Goal: Task Accomplishment & Management: Use online tool/utility

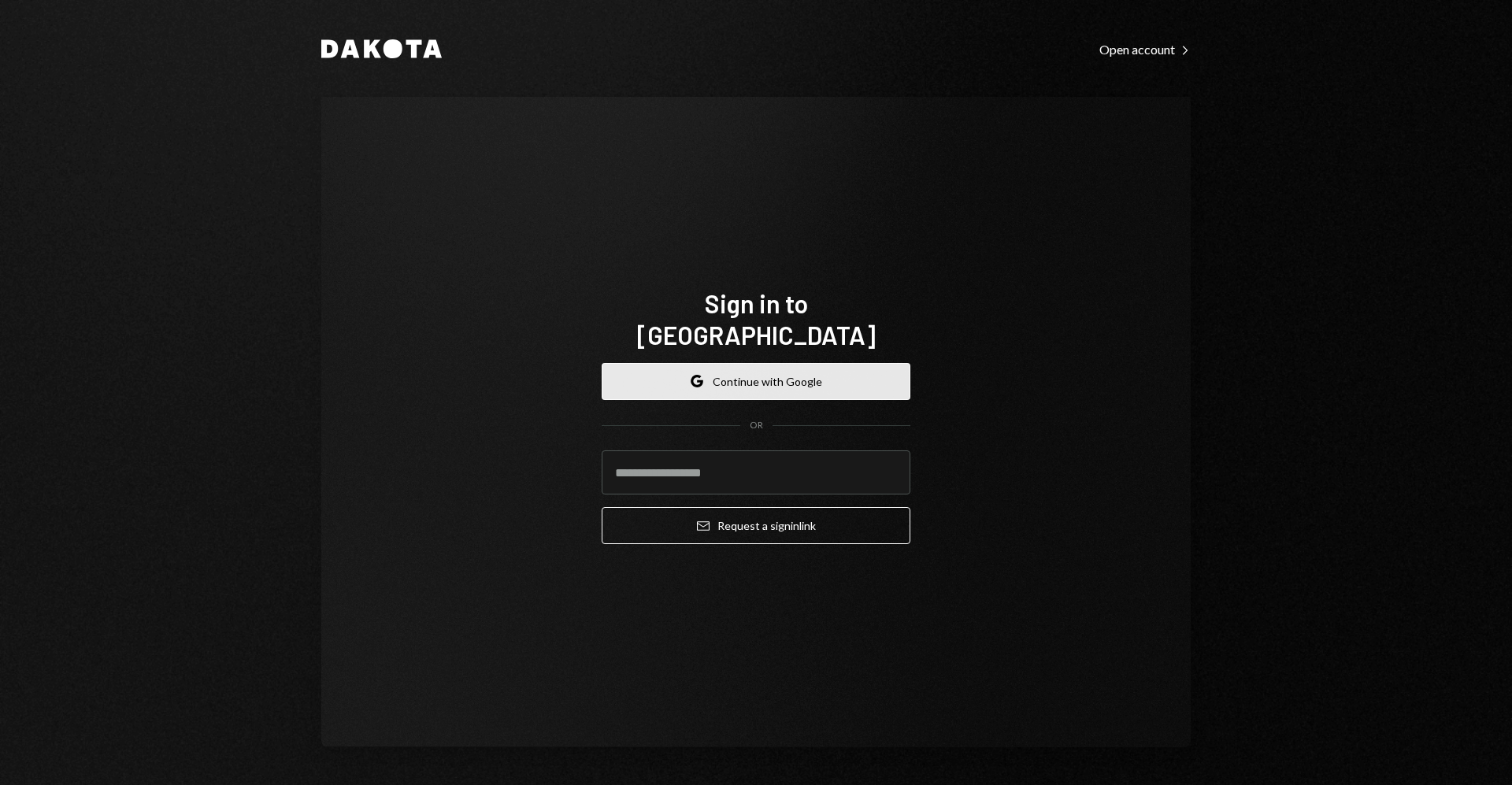
click at [710, 363] on button "Google Continue with Google" at bounding box center [755, 382] width 309 height 37
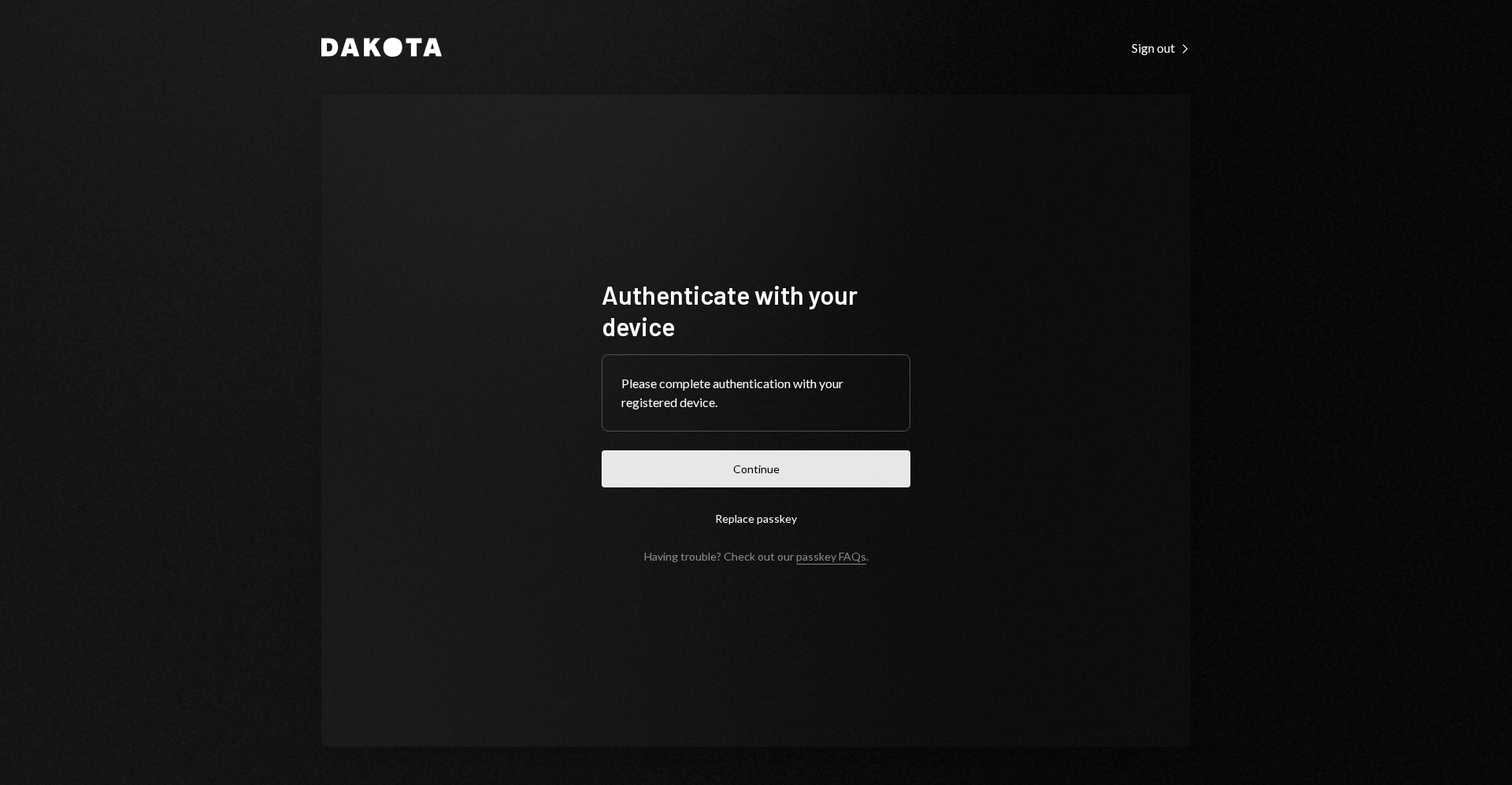
click at [837, 476] on button "Continue" at bounding box center [755, 469] width 309 height 37
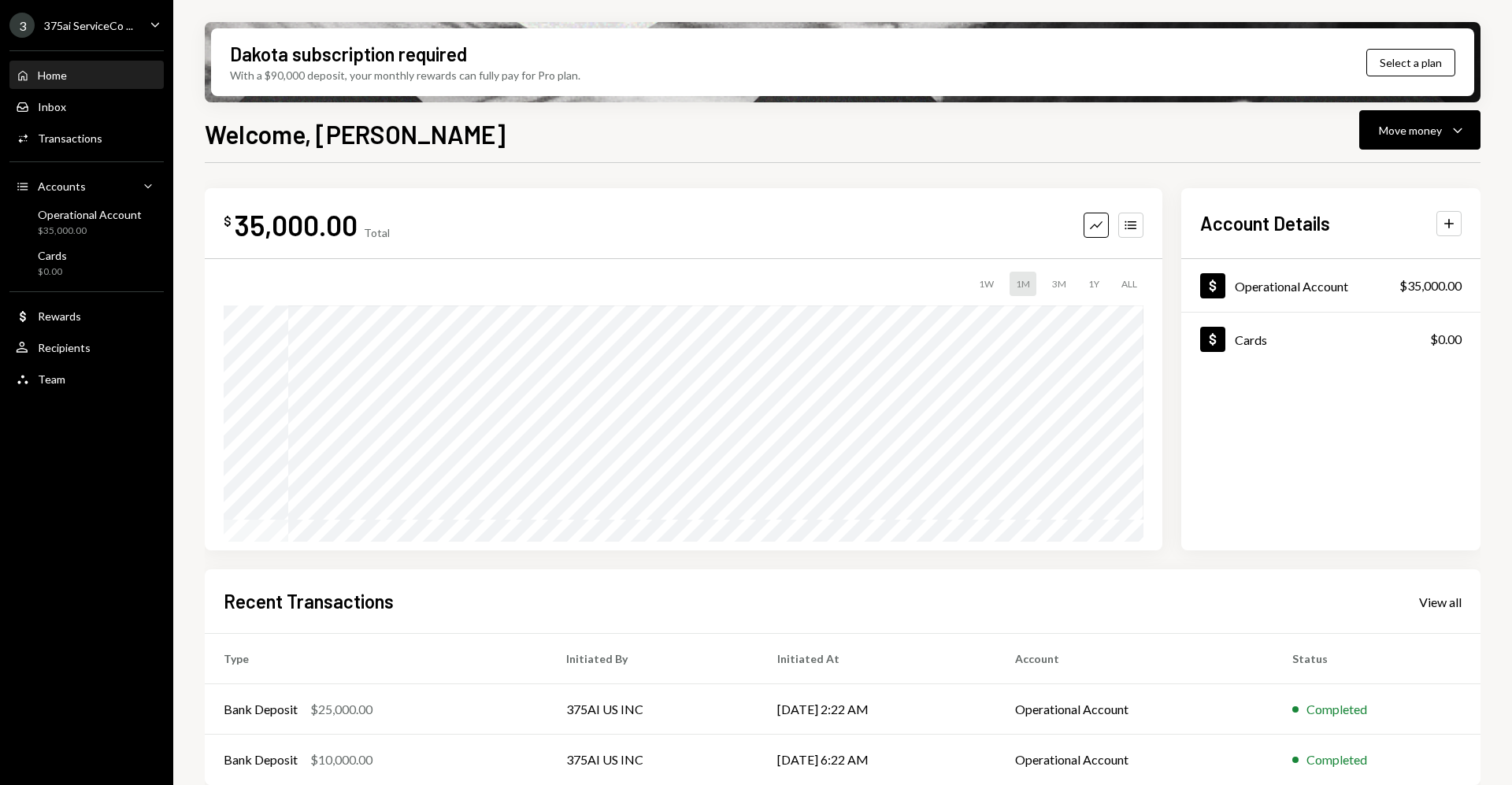
click at [151, 6] on ul "3 375ai ServiceCo ... Caret Down Home Home Inbox Inbox Activities Transactions …" at bounding box center [87, 198] width 173 height 396
click at [141, 24] on div "3 375ai ServiceCo ... Caret Down" at bounding box center [87, 25] width 173 height 25
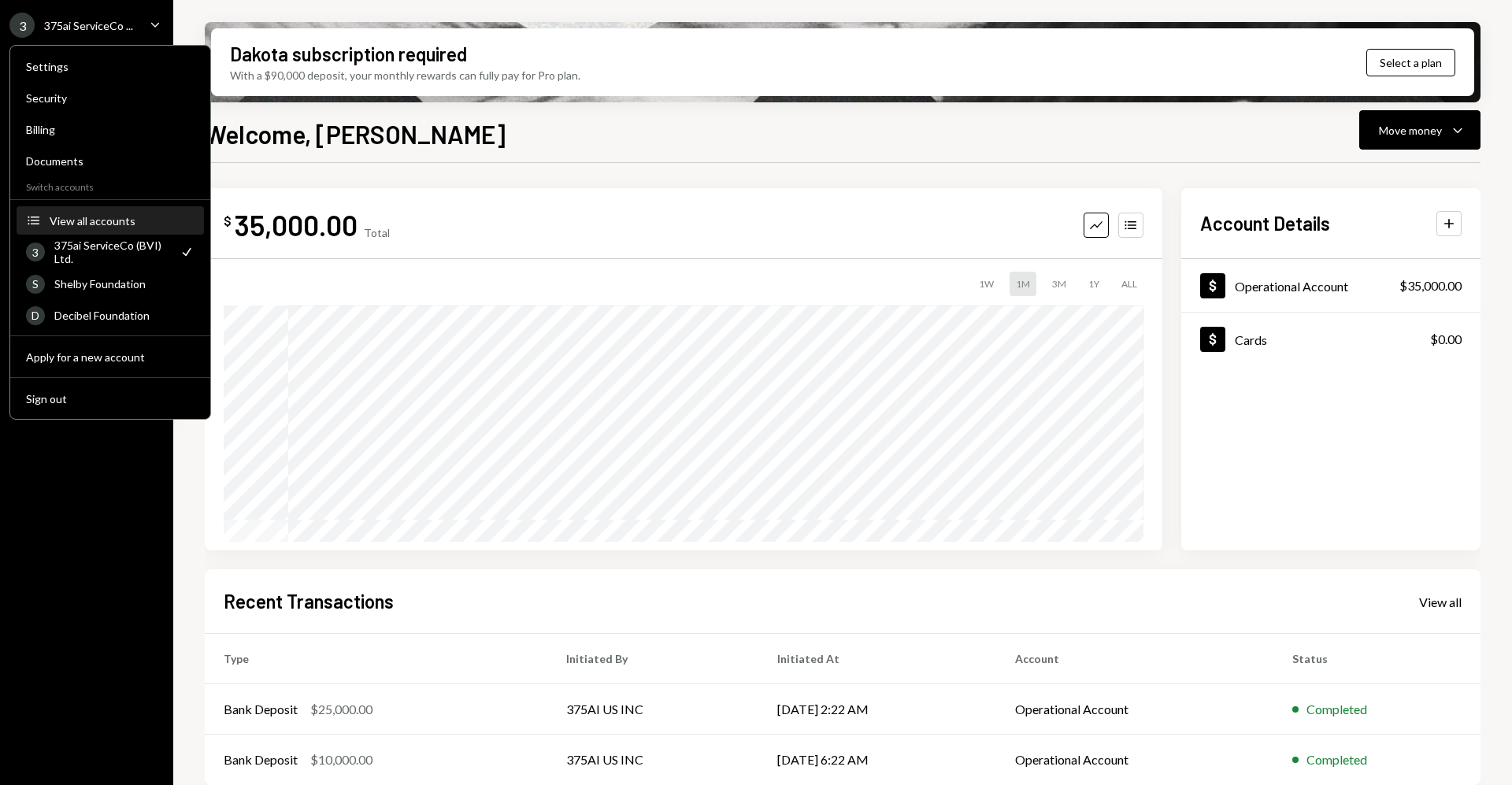
click at [115, 220] on div "View all accounts" at bounding box center [122, 221] width 145 height 14
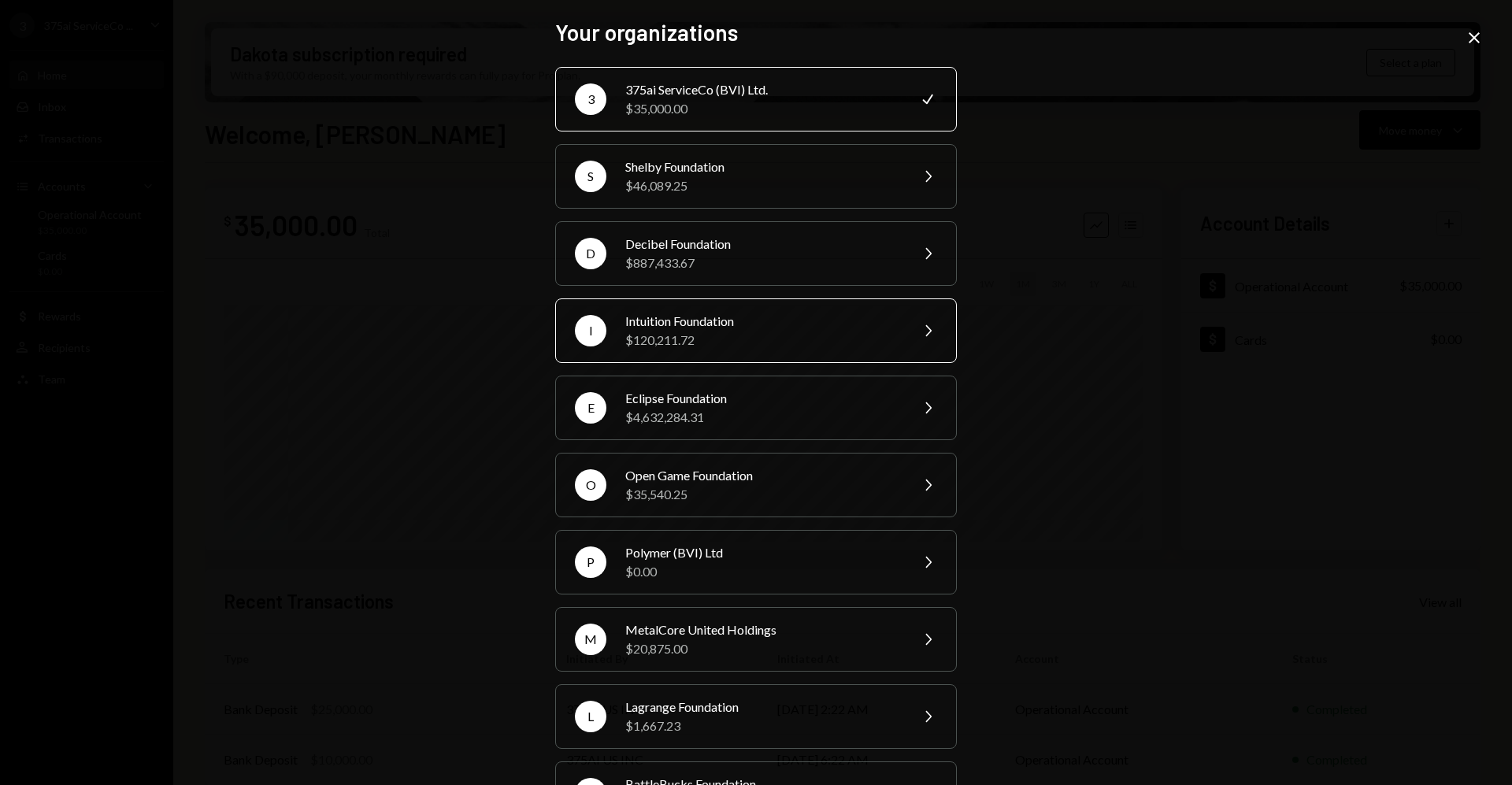
click at [707, 341] on div "$120,211.72" at bounding box center [762, 341] width 274 height 19
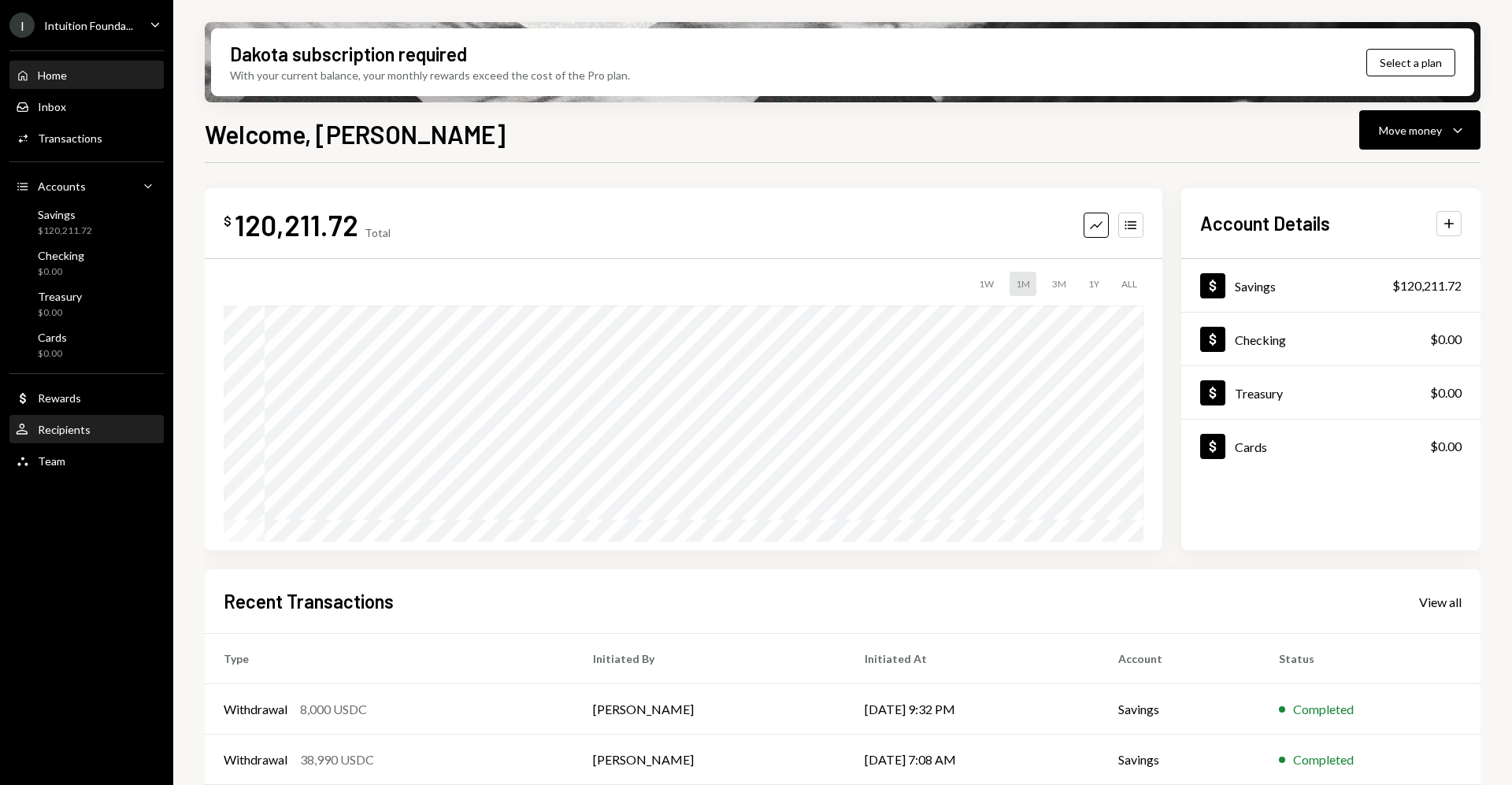
click at [95, 423] on div "User Recipients" at bounding box center [87, 430] width 142 height 14
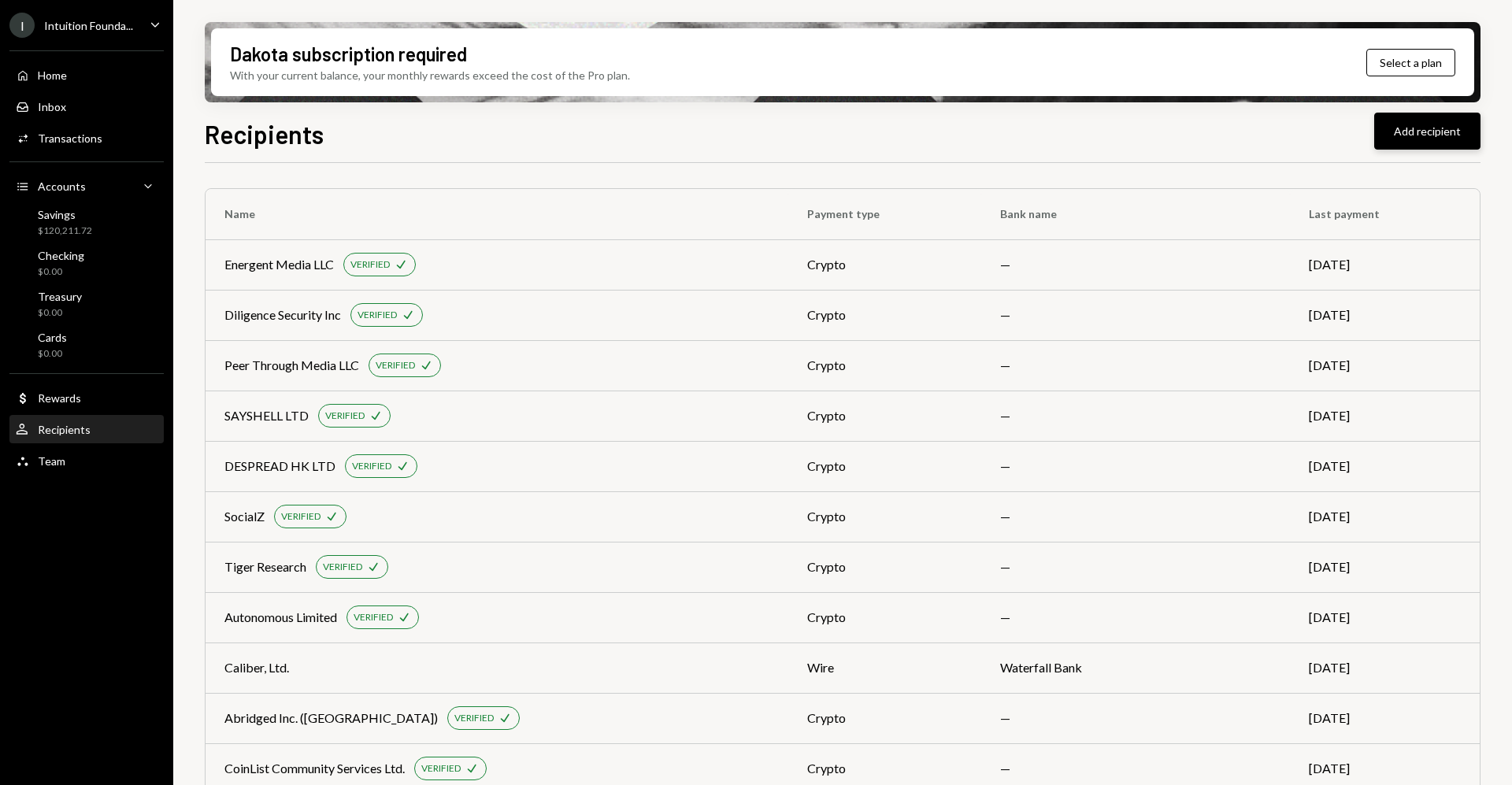
click at [1409, 125] on button "Add recipient" at bounding box center [1427, 131] width 107 height 37
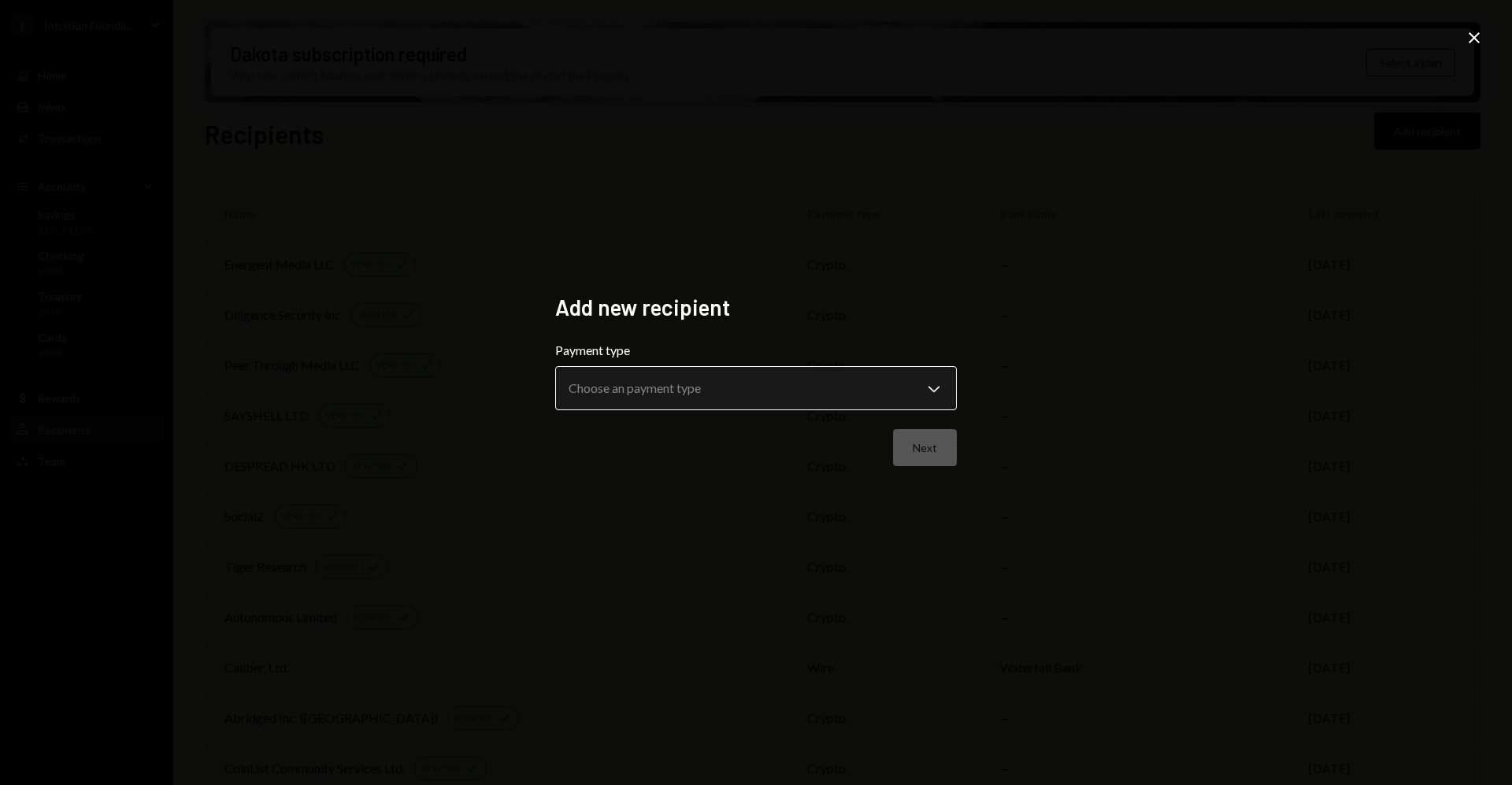
click at [803, 398] on body "I Intuition Founda... Caret Down Home Home Inbox Inbox Activities Transactions …" at bounding box center [756, 392] width 1512 height 785
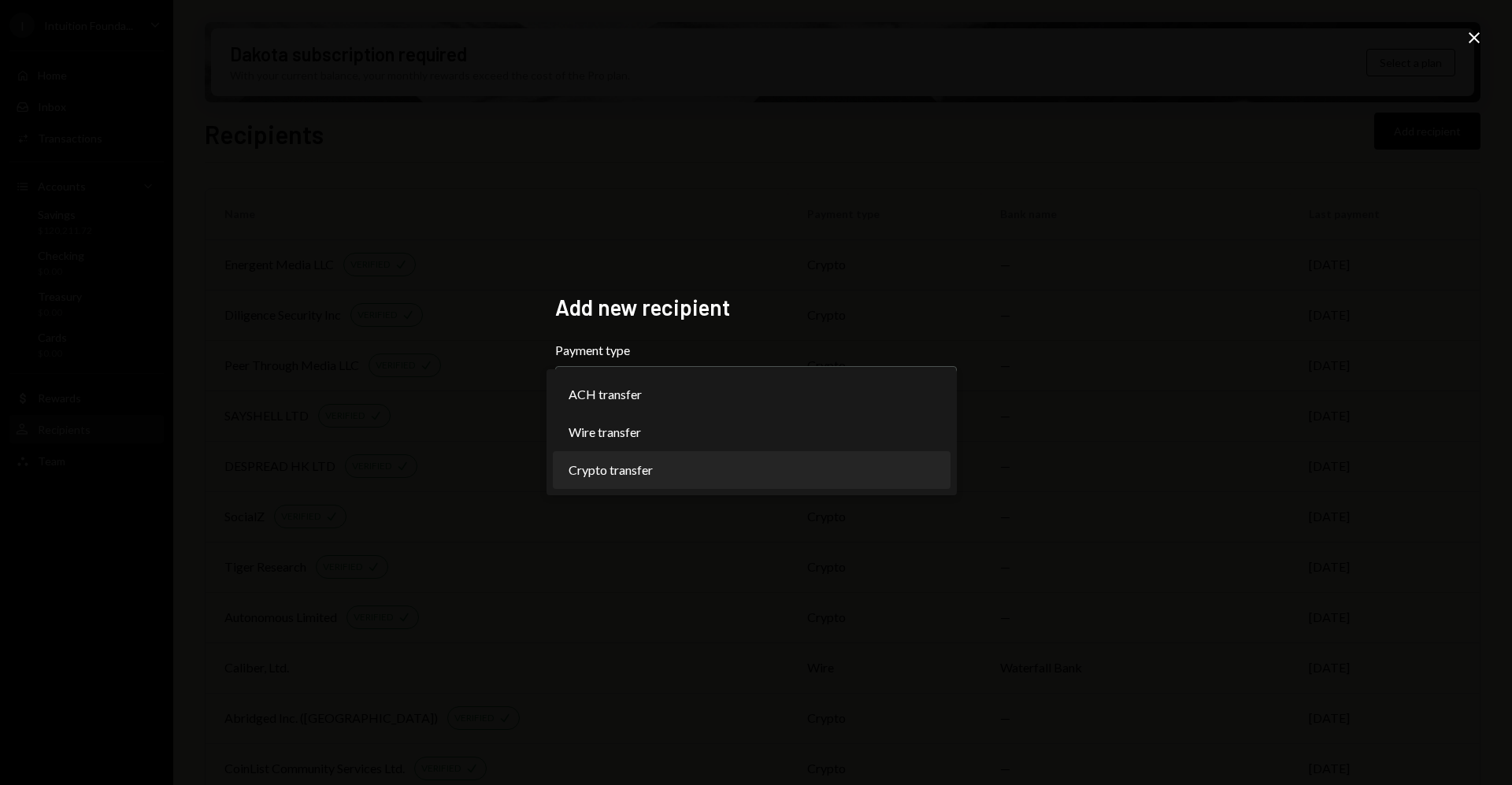
select select "******"
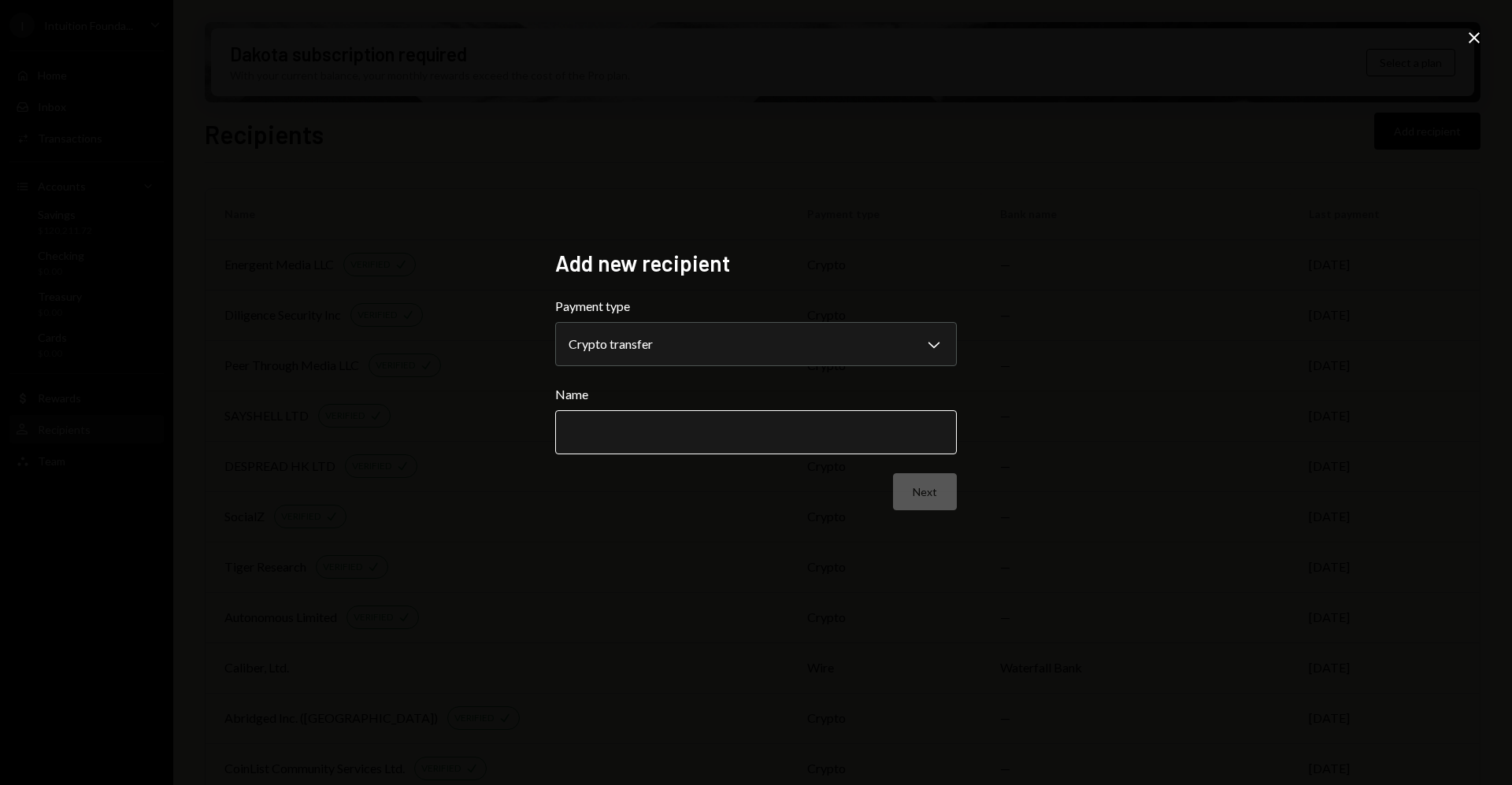
click at [719, 444] on input "Name" at bounding box center [756, 432] width 402 height 44
type input "*"
type input "**********"
click at [924, 495] on button "Next" at bounding box center [925, 492] width 64 height 37
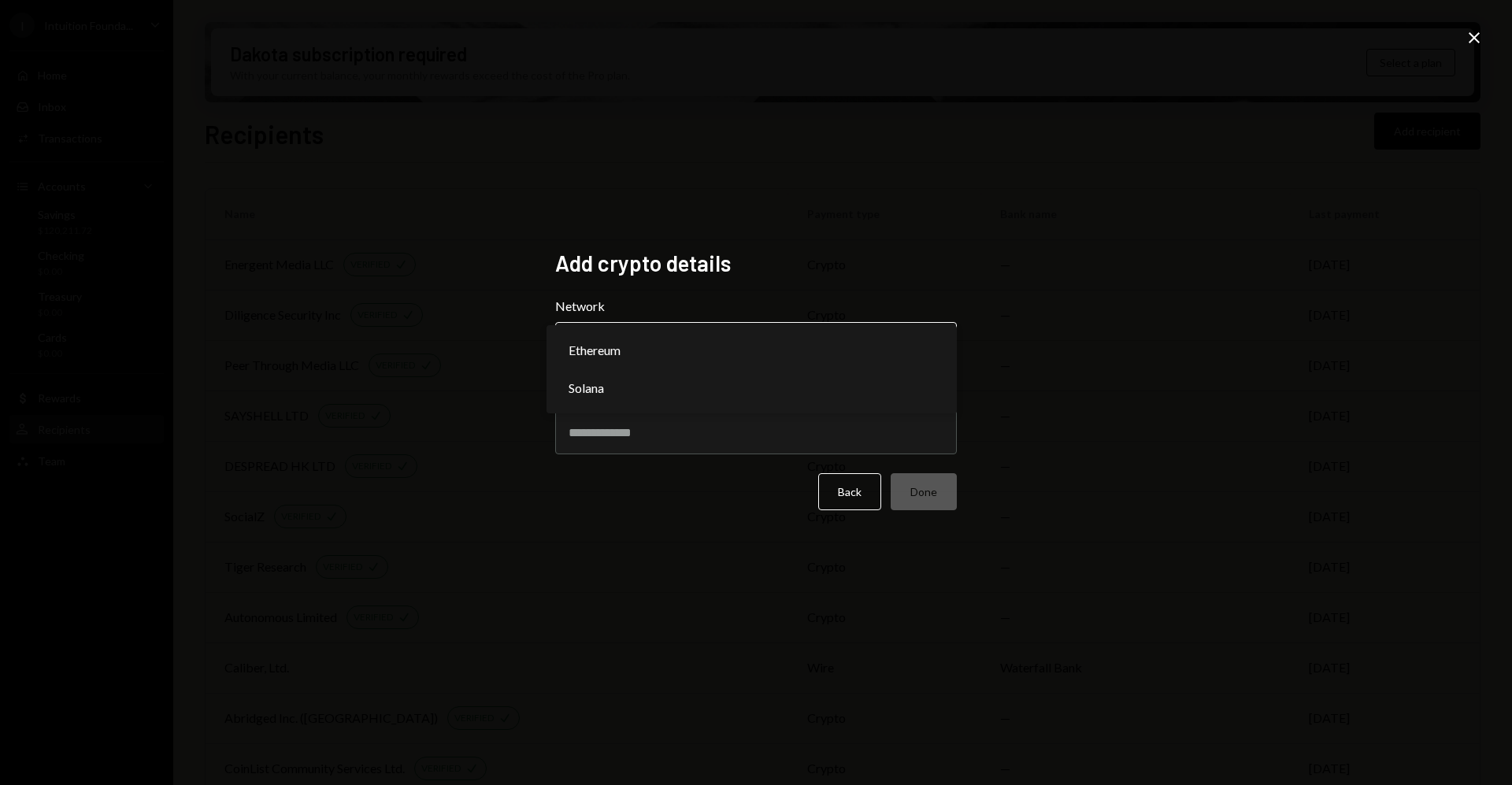
click at [825, 338] on body "I Intuition Founda... Caret Down Home Home Inbox Inbox Activities Transactions …" at bounding box center [756, 392] width 1512 height 785
select select "**********"
click at [741, 433] on input "Address" at bounding box center [756, 432] width 402 height 44
paste input "**********"
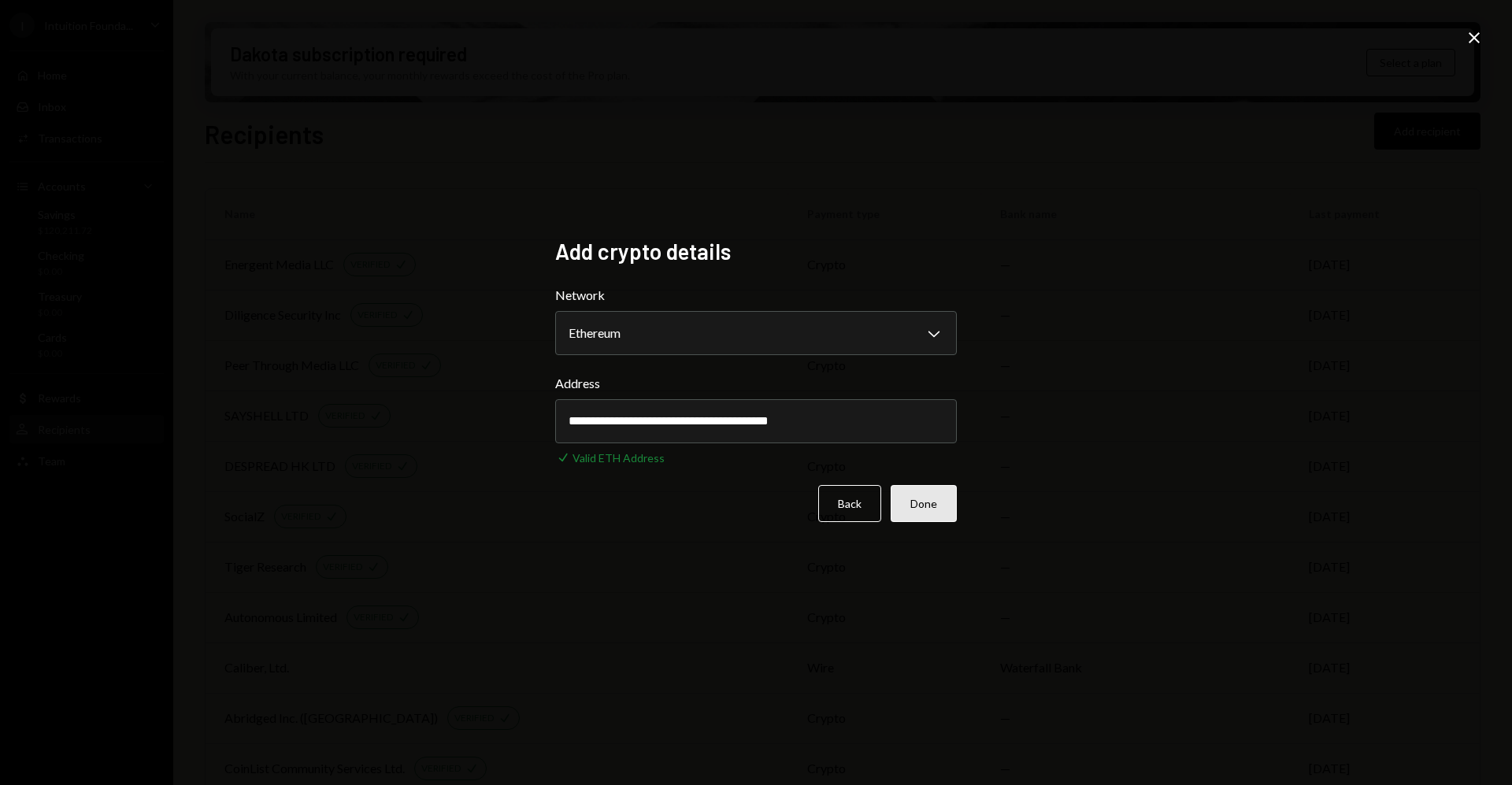
type input "**********"
click at [914, 505] on button "Done" at bounding box center [924, 504] width 67 height 37
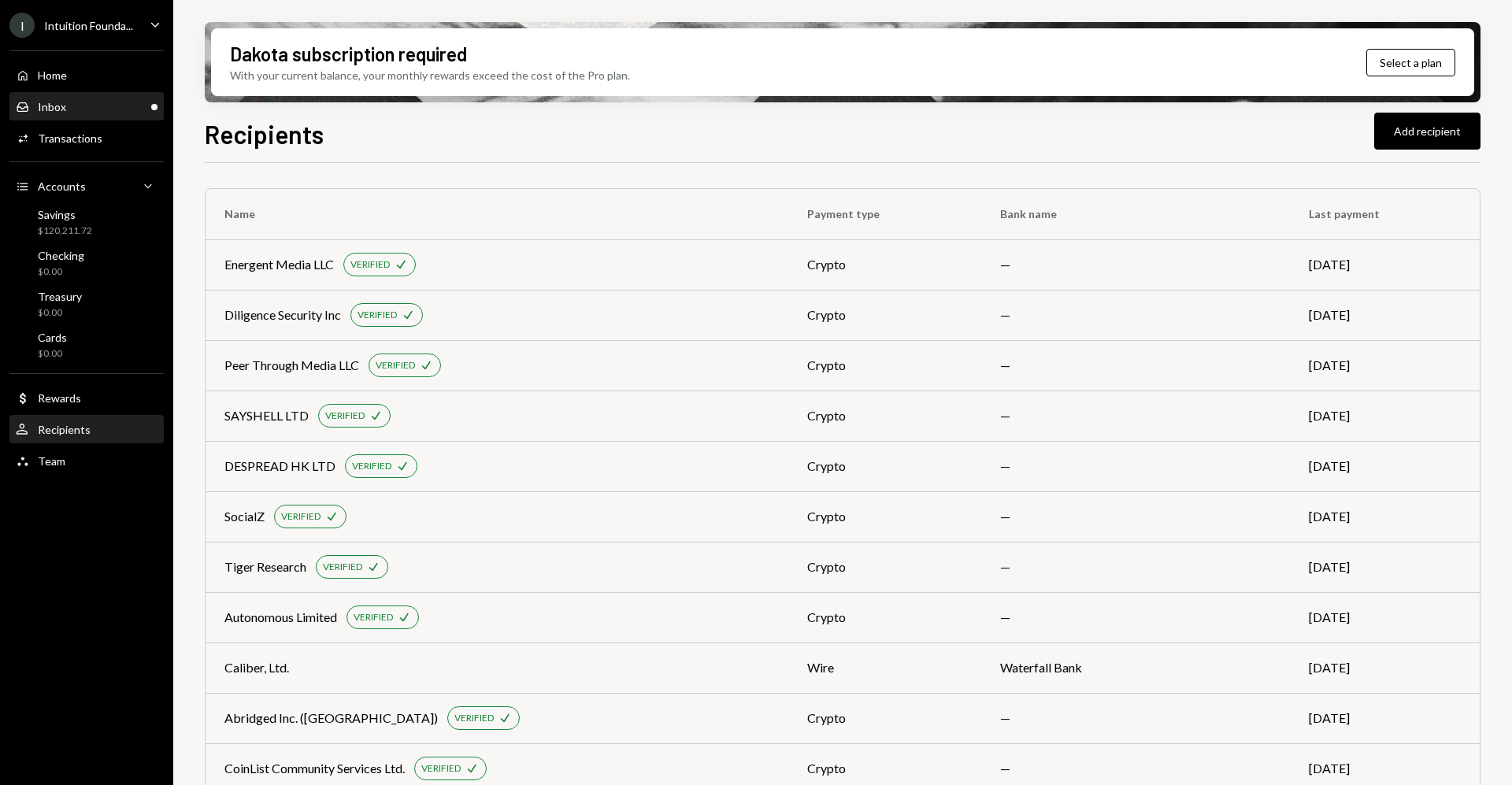
click at [111, 111] on div "Inbox Inbox" at bounding box center [87, 107] width 142 height 14
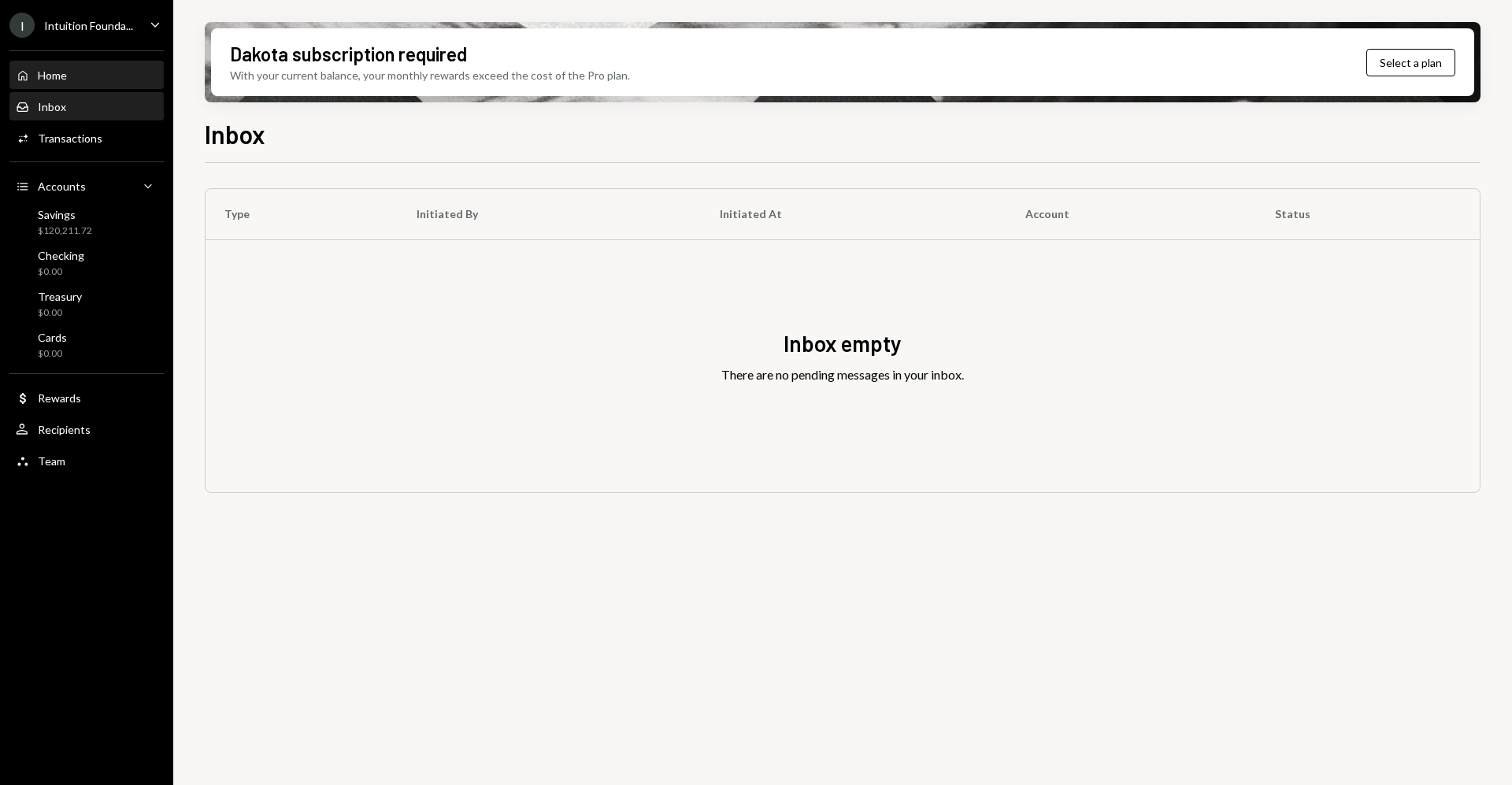
click at [87, 81] on div "Home Home" at bounding box center [87, 75] width 142 height 14
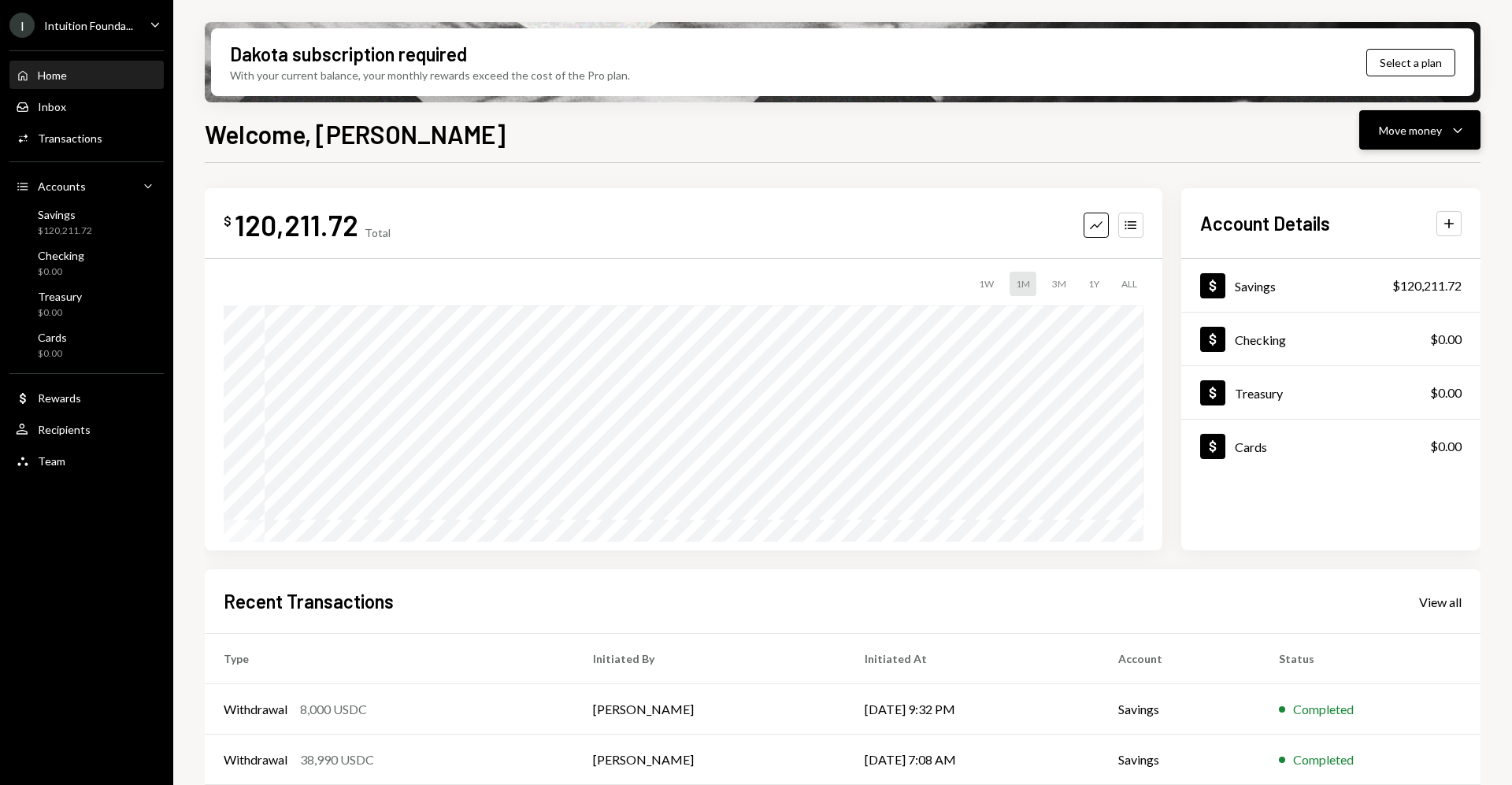
click at [1402, 128] on div "Move money" at bounding box center [1410, 130] width 63 height 17
click at [1380, 186] on div "Withdraw Send" at bounding box center [1395, 177] width 157 height 35
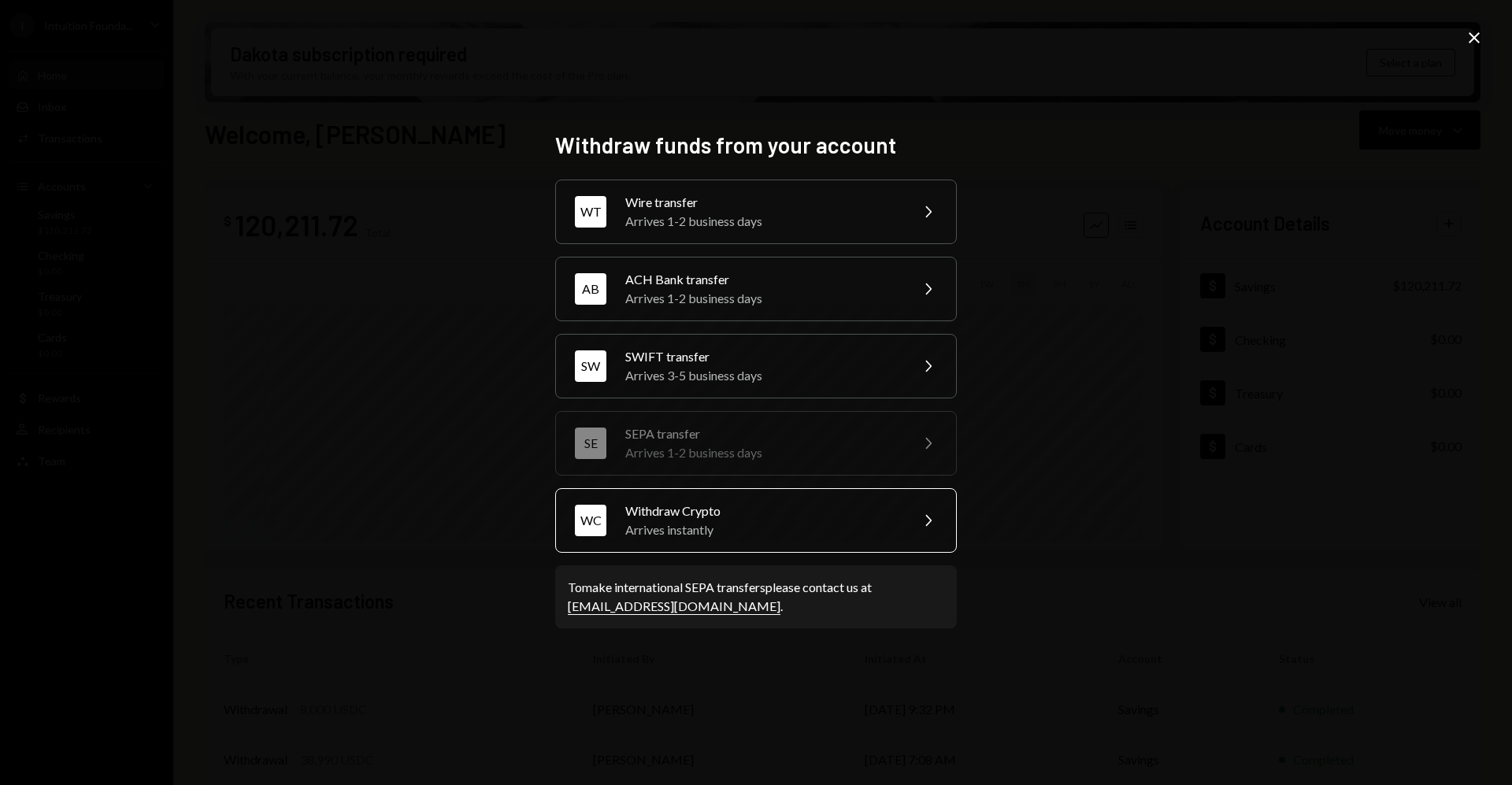
click at [724, 516] on div "Withdraw Crypto" at bounding box center [762, 512] width 274 height 19
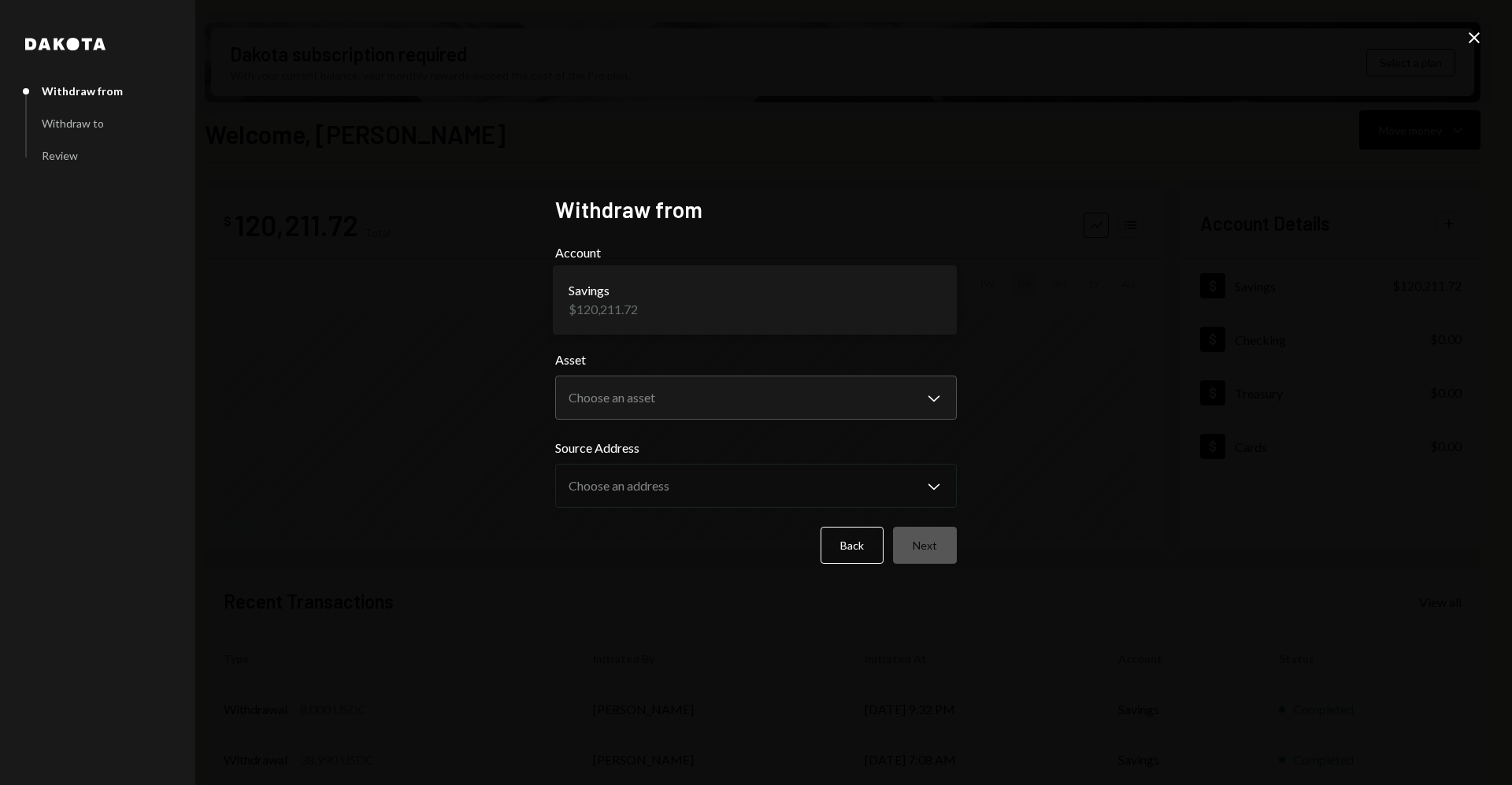
click at [664, 294] on body "I Intuition Founda... Caret Down Home Home Inbox Inbox Activities Transactions …" at bounding box center [756, 392] width 1512 height 785
click at [625, 407] on body "I Intuition Founda... Caret Down Home Home Inbox Inbox Activities Transactions …" at bounding box center [756, 392] width 1512 height 785
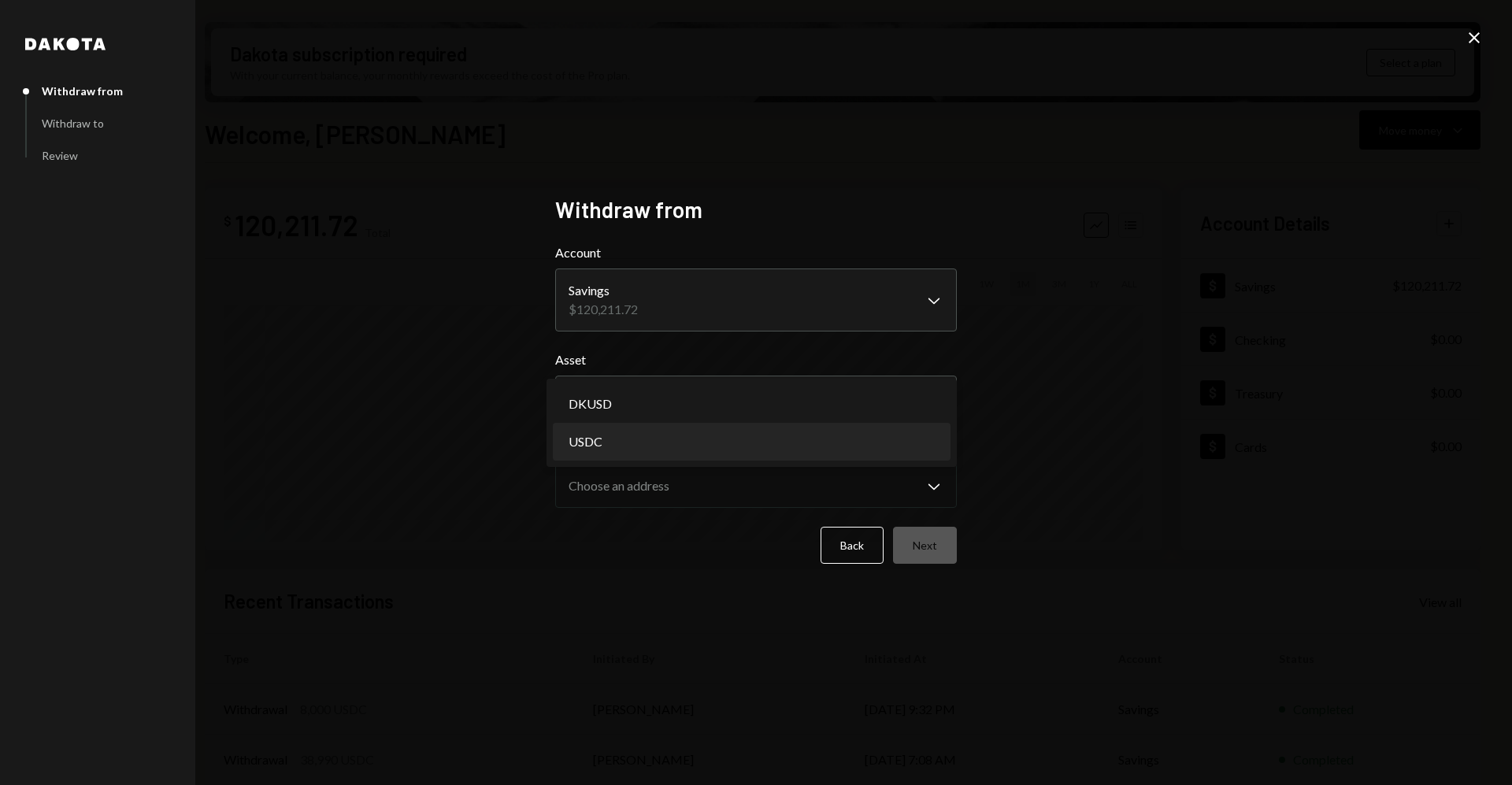
select select "****"
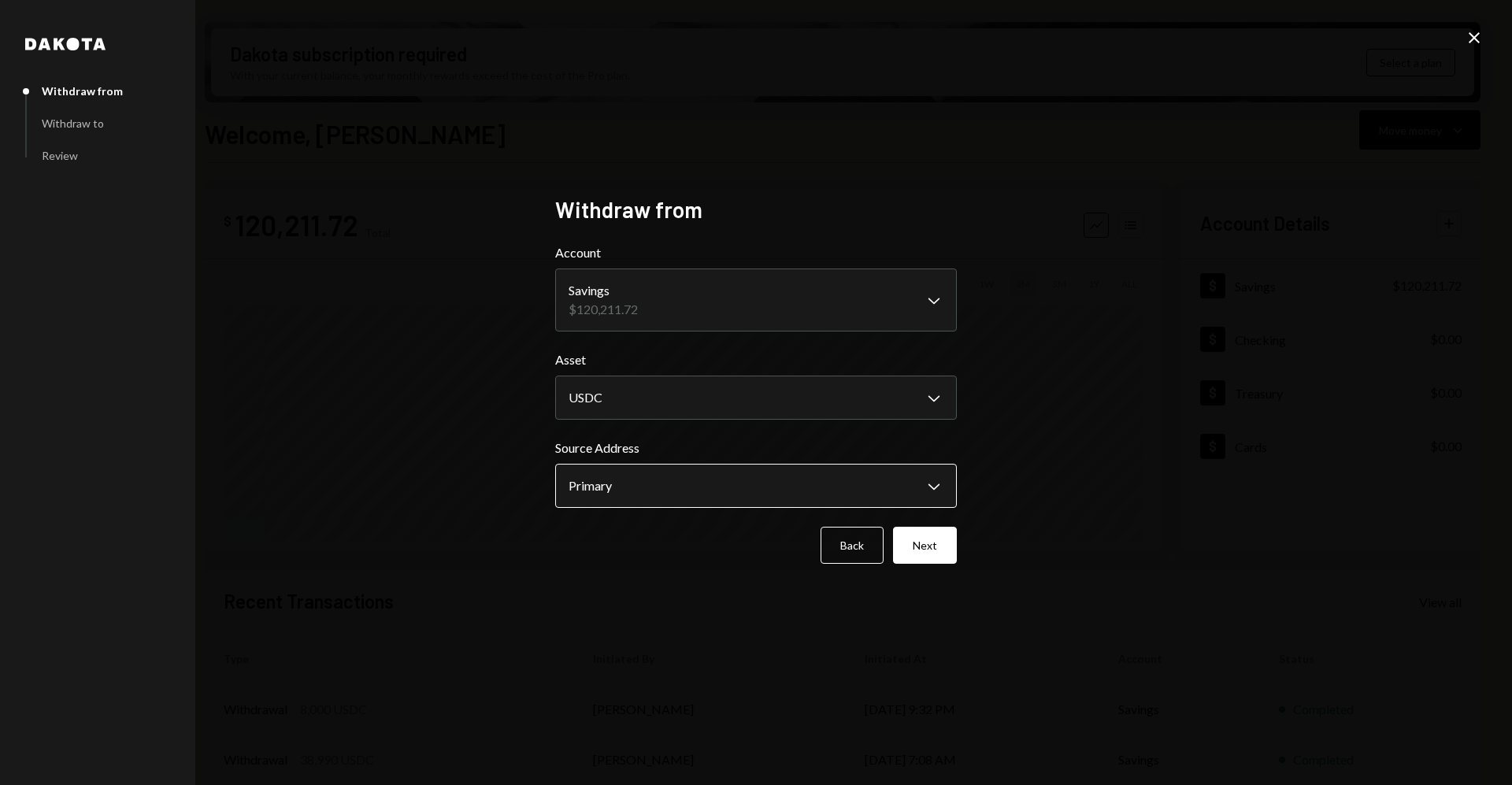
click at [636, 501] on body "I Intuition Founda... Caret Down Home Home Inbox Inbox Activities Transactions …" at bounding box center [756, 392] width 1512 height 785
click at [945, 547] on button "Next" at bounding box center [925, 545] width 64 height 37
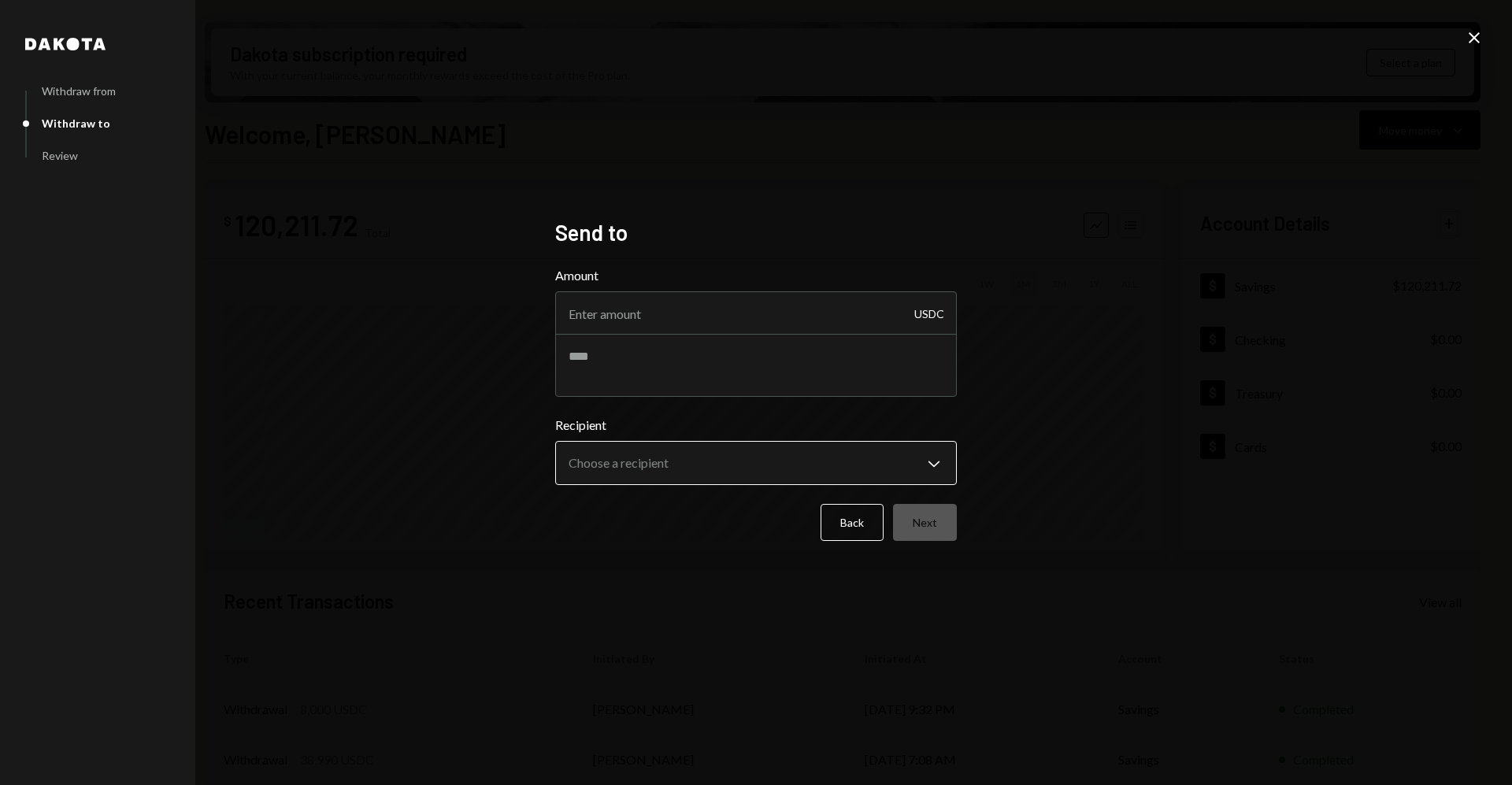
click at [714, 469] on body "I Intuition Founda... Caret Down Home Home Inbox Inbox Activities Transactions …" at bounding box center [756, 392] width 1512 height 785
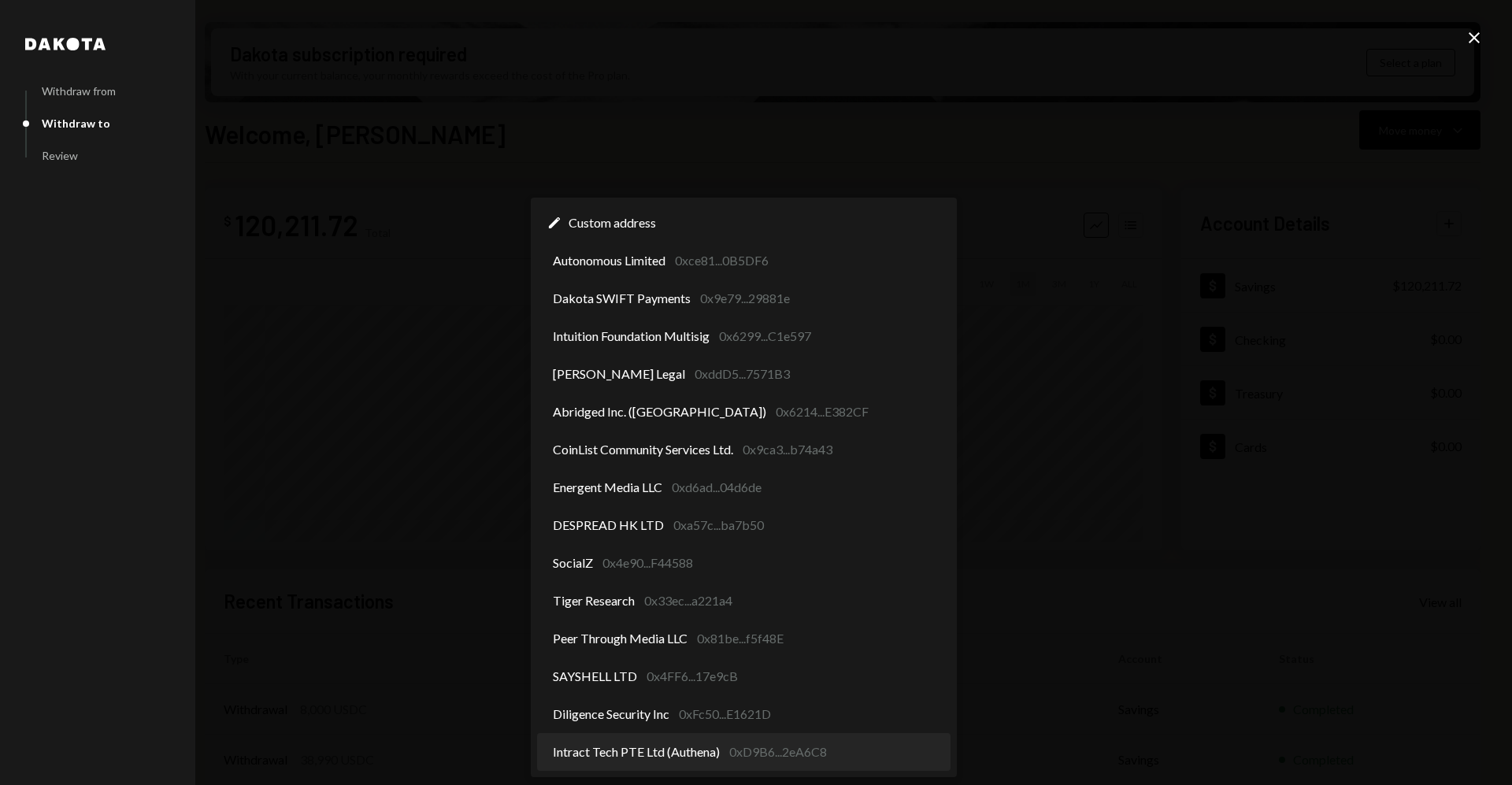
select select "**********"
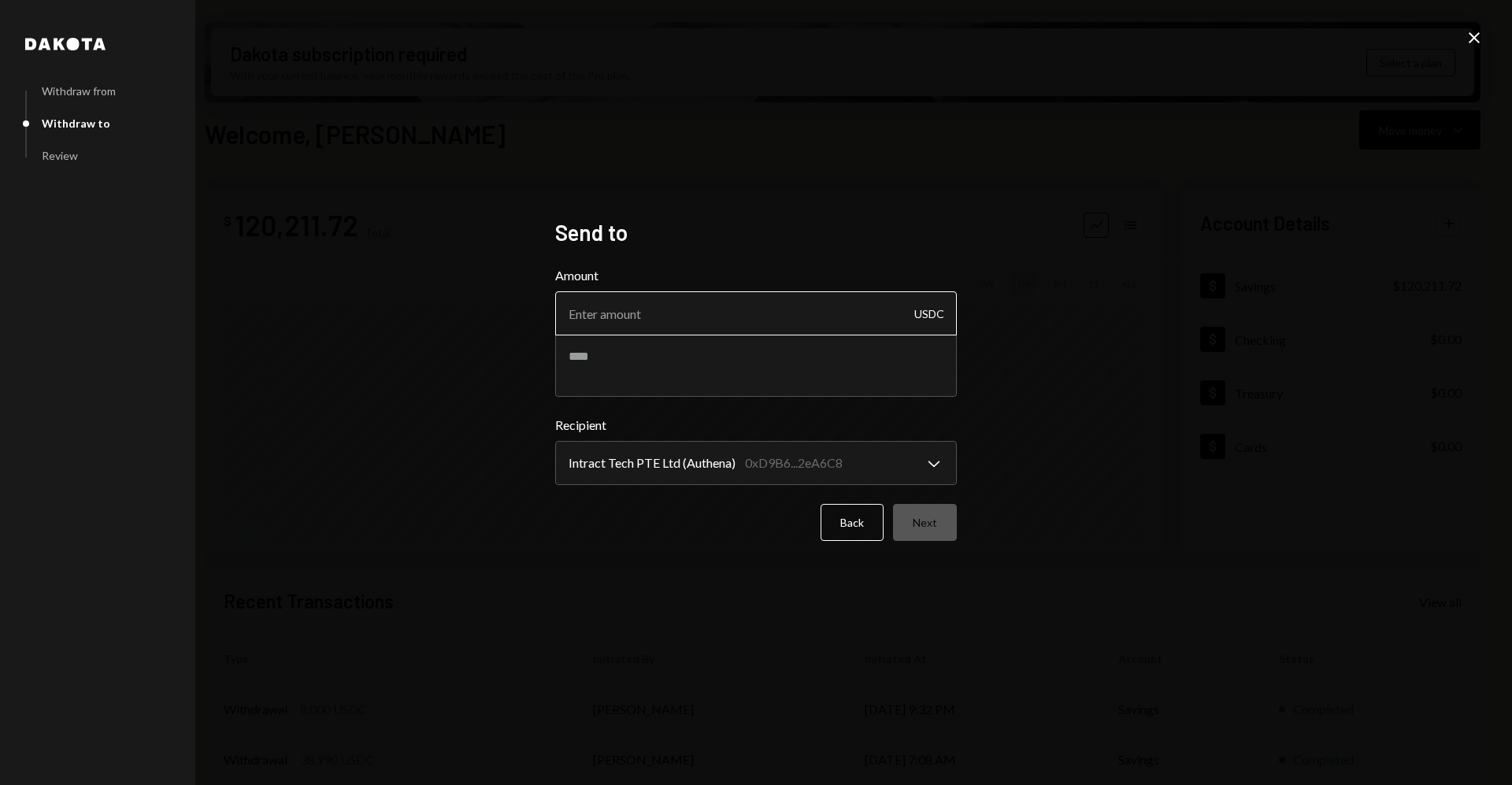
click at [726, 329] on input "Amount" at bounding box center [756, 313] width 402 height 44
type input "1"
click at [928, 512] on button "Next" at bounding box center [925, 523] width 64 height 37
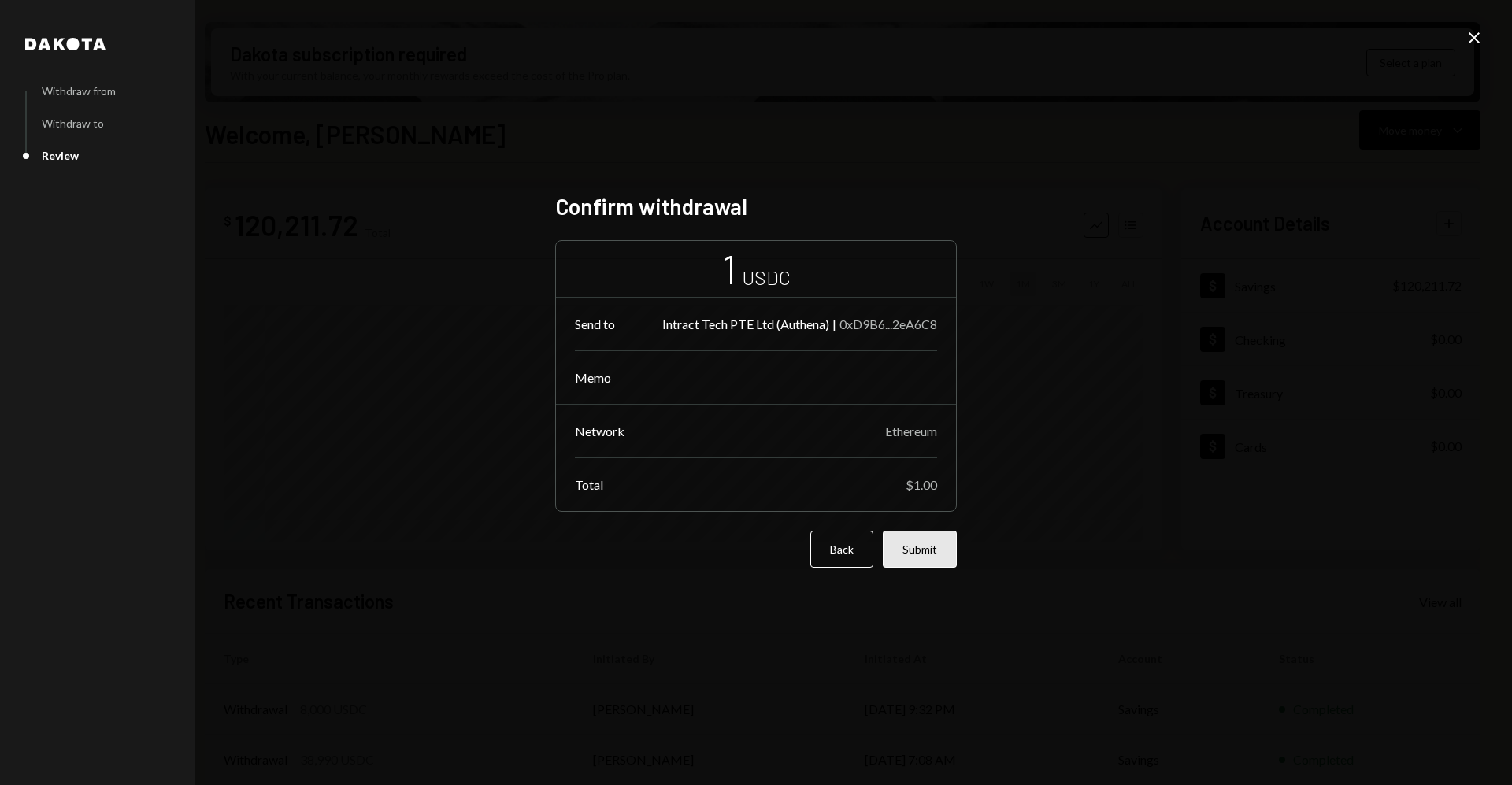
click at [930, 547] on button "Submit" at bounding box center [920, 549] width 74 height 37
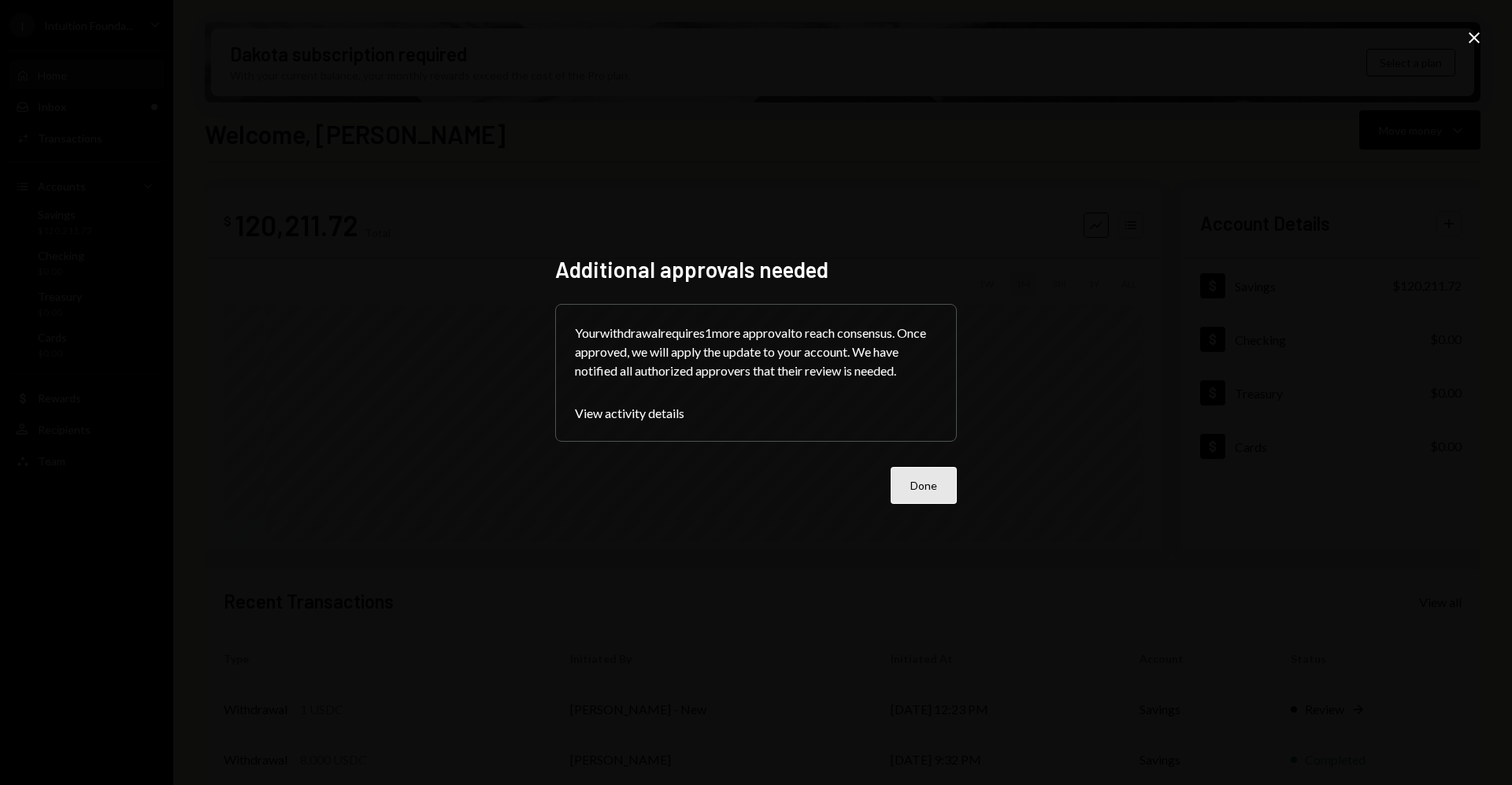
click at [925, 485] on button "Done" at bounding box center [924, 486] width 67 height 37
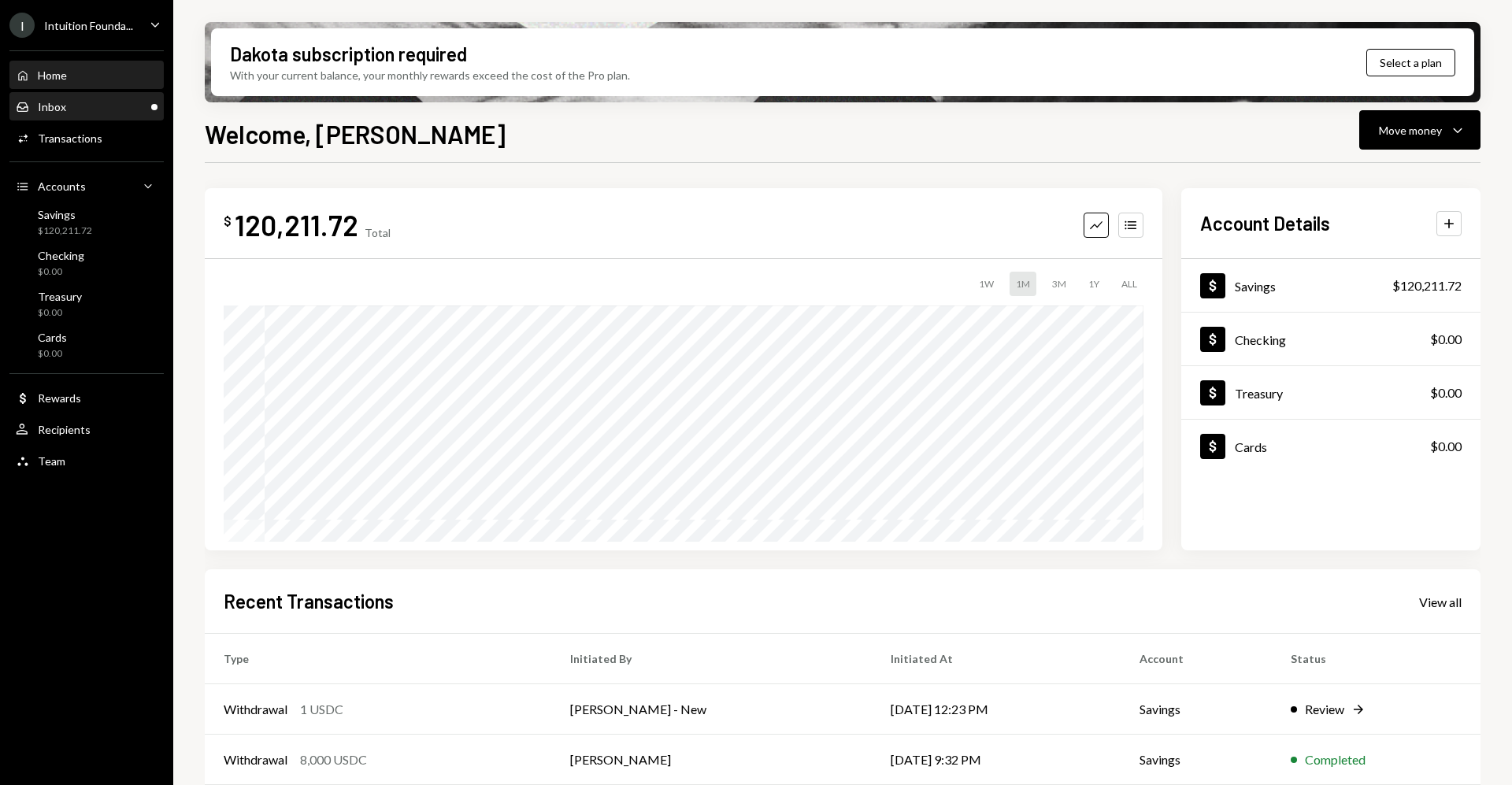
click at [106, 101] on div "Inbox Inbox" at bounding box center [87, 107] width 142 height 14
